Goal: Task Accomplishment & Management: Manage account settings

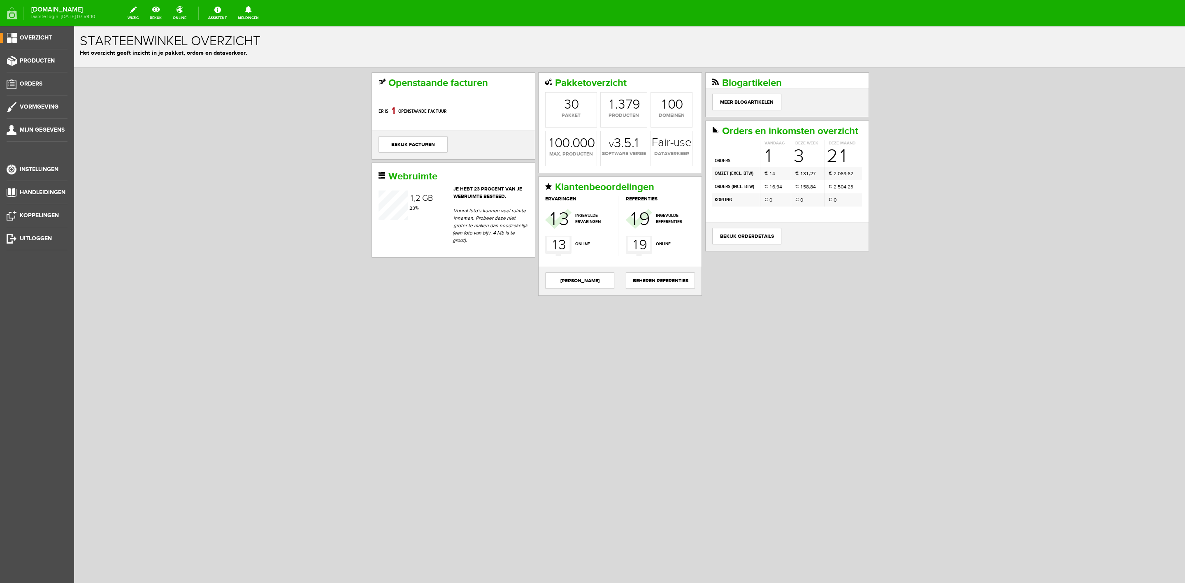
click at [255, 15] on link "Meldingen 0 loading..." at bounding box center [248, 13] width 31 height 18
click at [255, 60] on b "[PERSON_NAME]" at bounding box center [242, 63] width 45 height 7
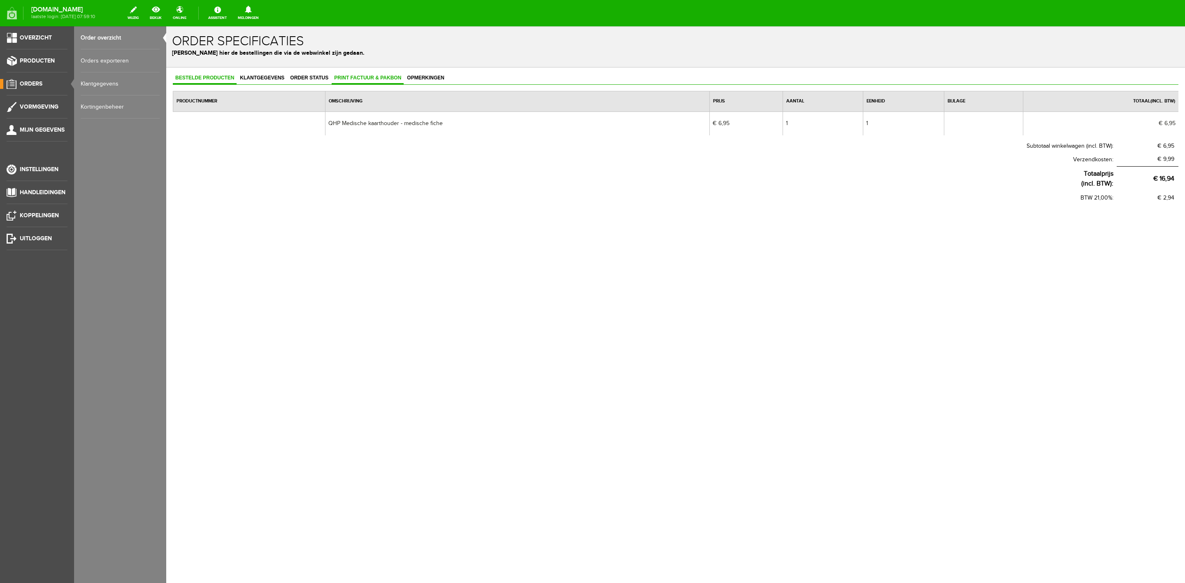
click at [382, 81] on link "Print factuur & pakbon" at bounding box center [368, 78] width 72 height 12
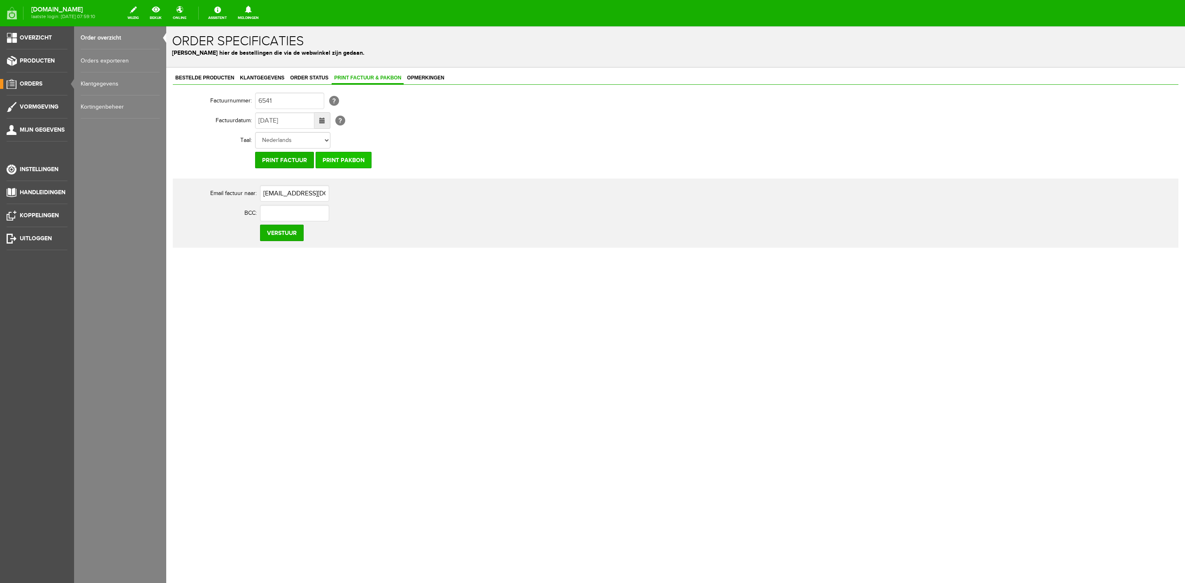
click at [332, 165] on input "Print pakbon" at bounding box center [344, 160] width 56 height 16
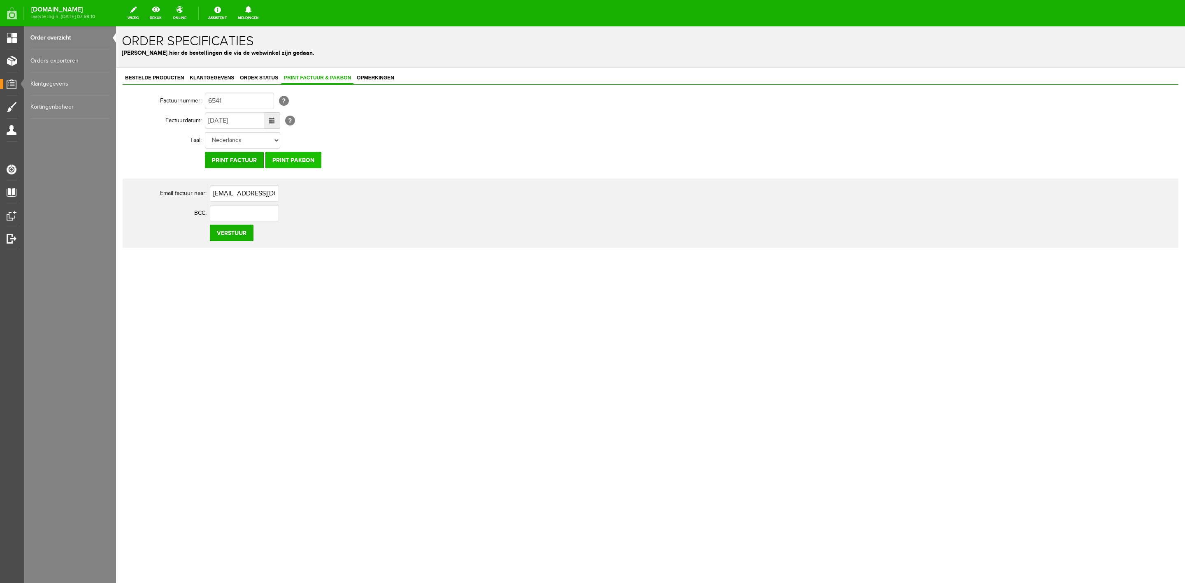
click at [284, 167] on input "Print pakbon" at bounding box center [293, 160] width 56 height 16
click at [225, 78] on span "Klantgegevens" at bounding box center [211, 78] width 49 height 6
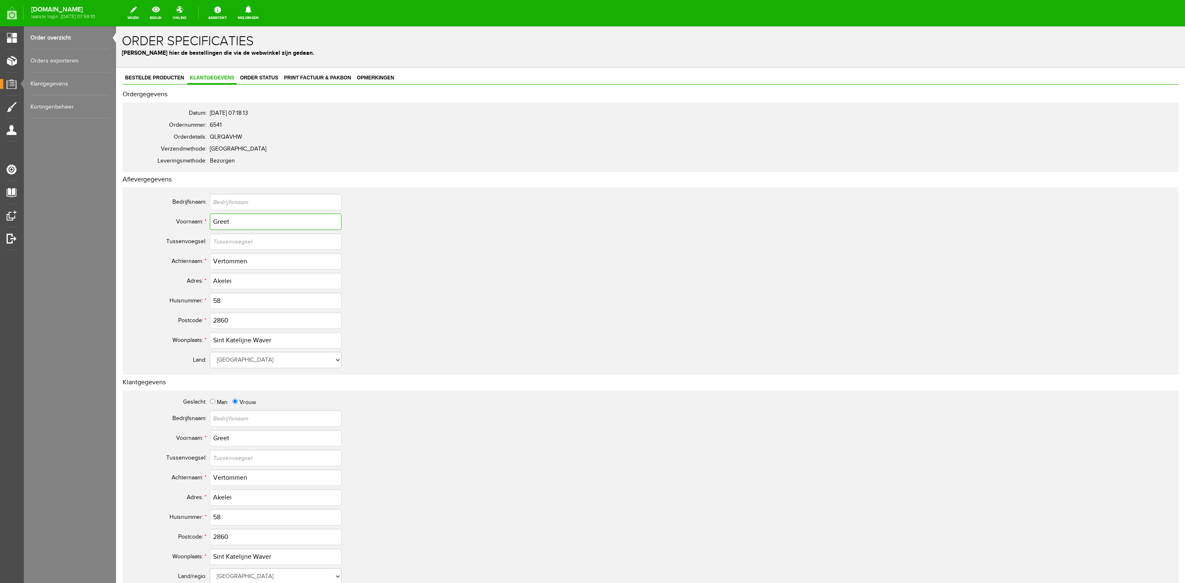
click at [225, 216] on input "Greet" at bounding box center [276, 222] width 132 height 16
click at [235, 257] on input "Vertommen" at bounding box center [276, 261] width 132 height 16
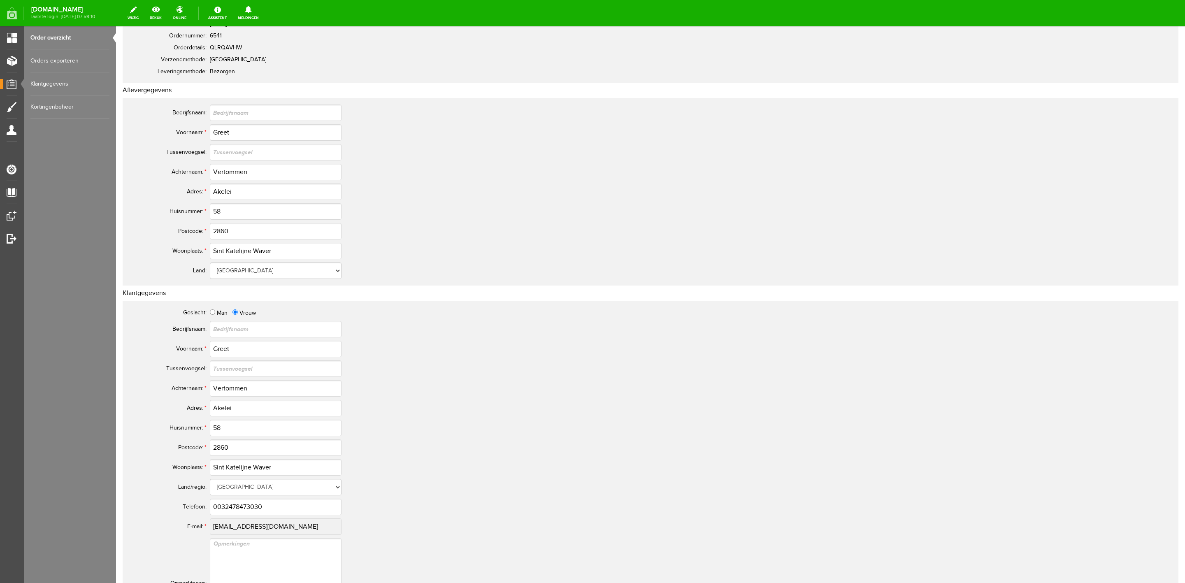
scroll to position [185, 0]
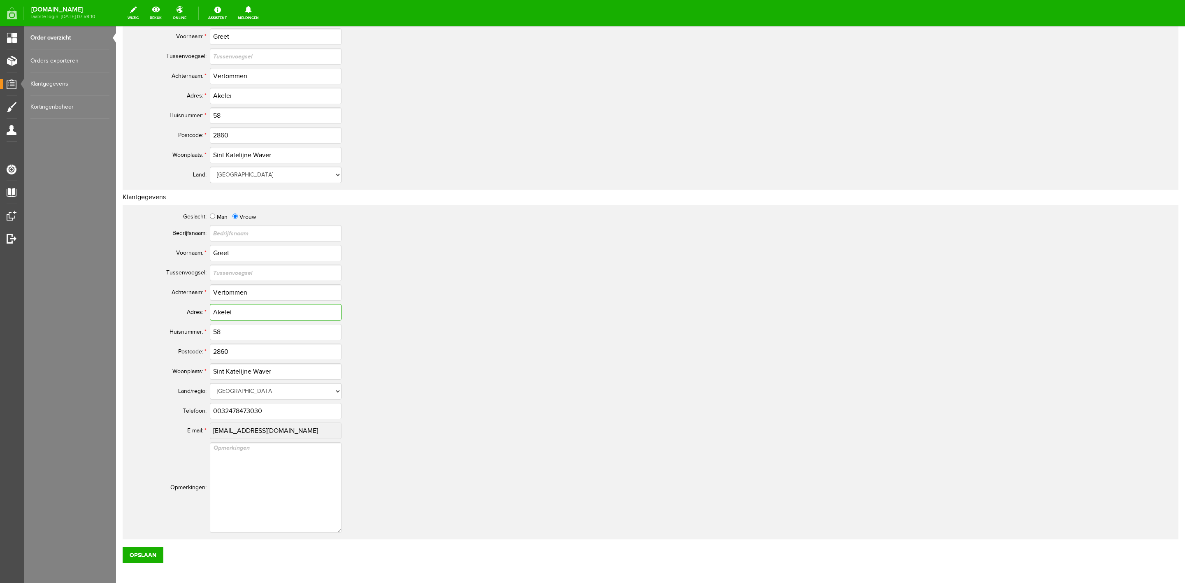
click at [226, 306] on input "Akelei" at bounding box center [276, 312] width 132 height 16
click at [246, 405] on input "0032478473030" at bounding box center [276, 411] width 132 height 16
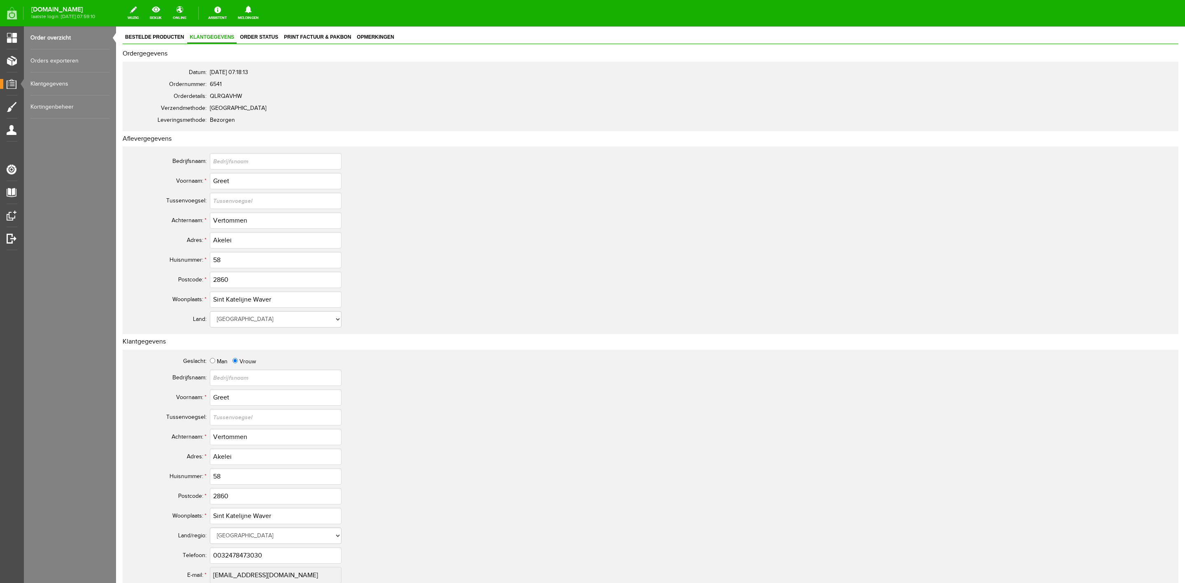
scroll to position [0, 0]
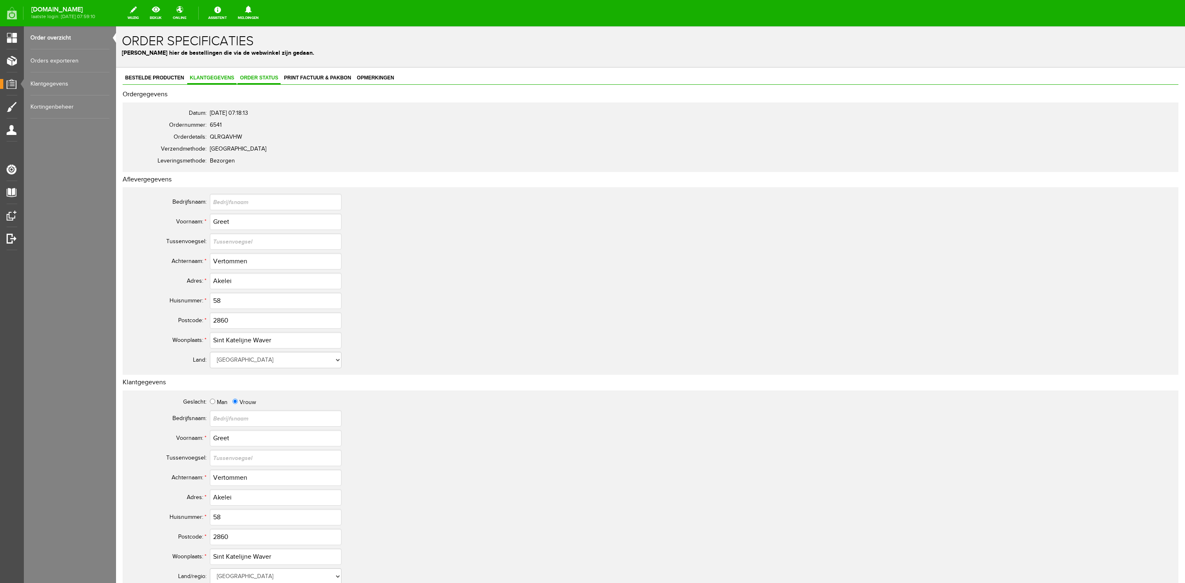
click at [273, 81] on link "Order status" at bounding box center [258, 78] width 43 height 12
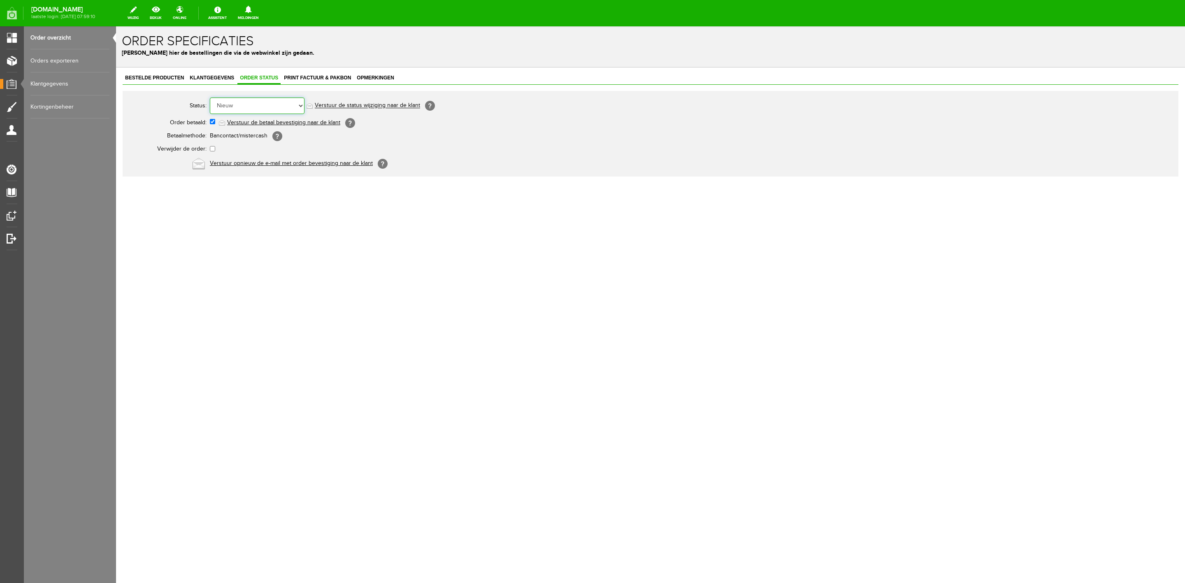
click at [269, 103] on select "Order niet afgerond Nieuw Order in behandeling Wacht op leverancier Wacht op be…" at bounding box center [257, 106] width 95 height 16
select select "5"
click at [210, 98] on select "Order niet afgerond Nieuw Order in behandeling Wacht op leverancier Wacht op be…" at bounding box center [257, 106] width 95 height 16
click at [348, 104] on link "Verstuur de status wijziging naar de klant" at bounding box center [367, 105] width 105 height 7
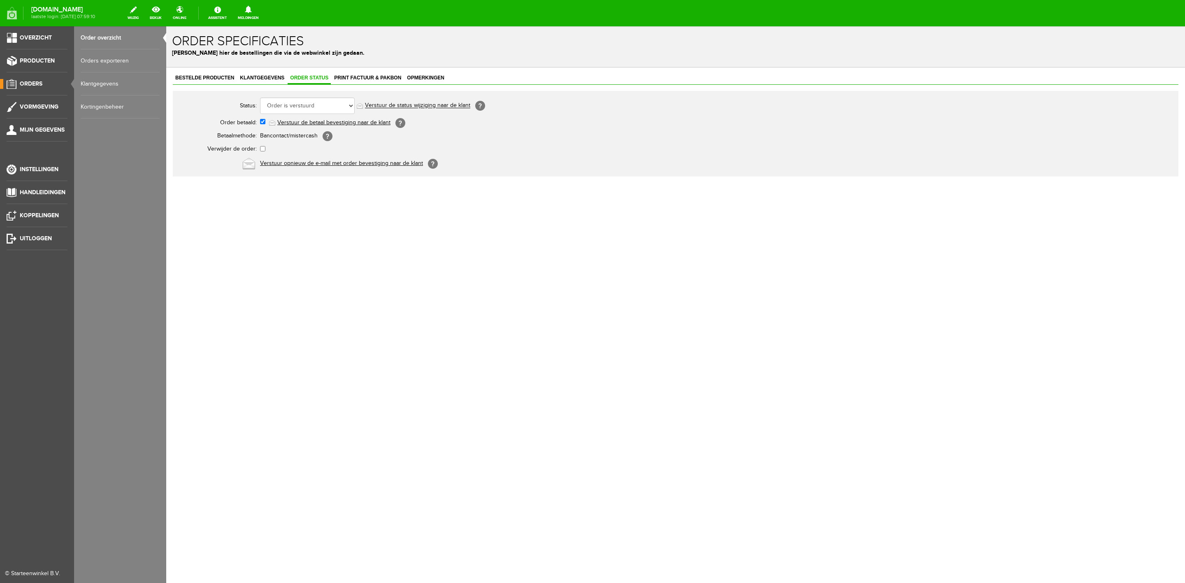
click at [98, 37] on link "Order overzicht" at bounding box center [120, 37] width 79 height 23
